Goal: Navigation & Orientation: Go to known website

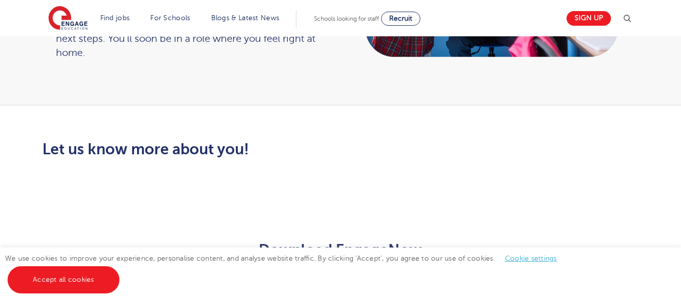
scroll to position [210, 0]
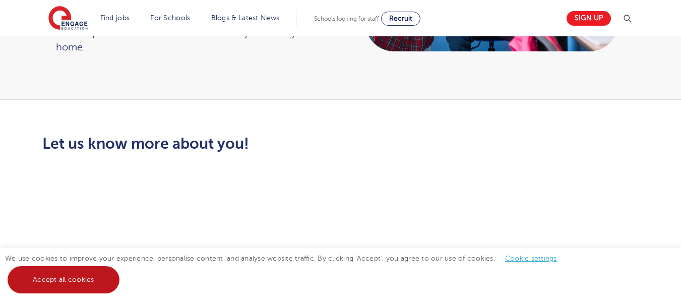
click at [36, 285] on link "Accept all cookies" at bounding box center [64, 279] width 112 height 27
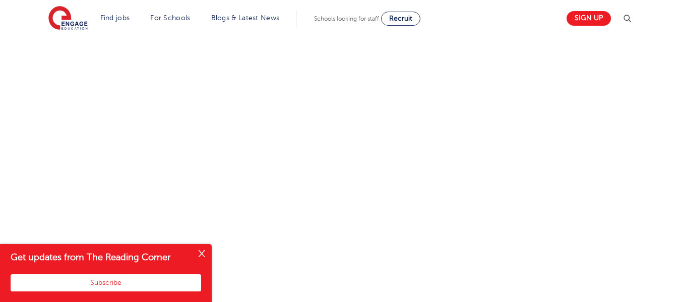
scroll to position [534, 0]
click at [199, 251] on button "Close" at bounding box center [202, 254] width 20 height 20
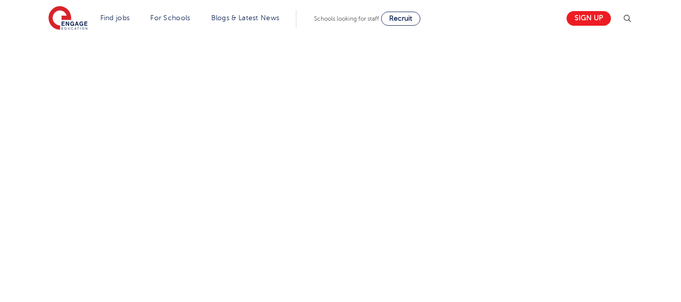
scroll to position [372, 0]
